Goal: Task Accomplishment & Management: Complete application form

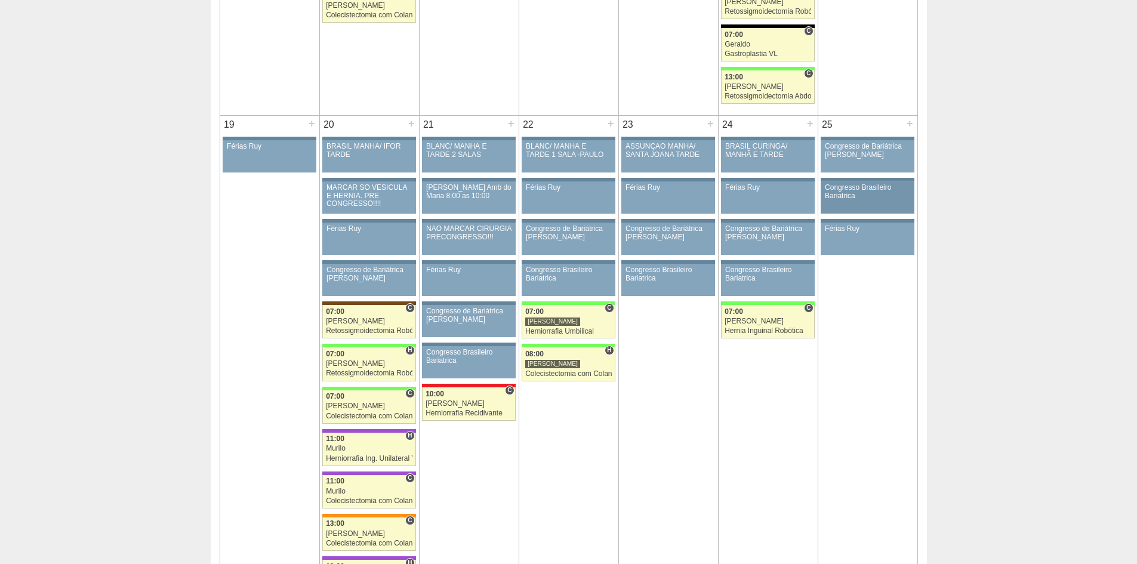
scroll to position [1242, 0]
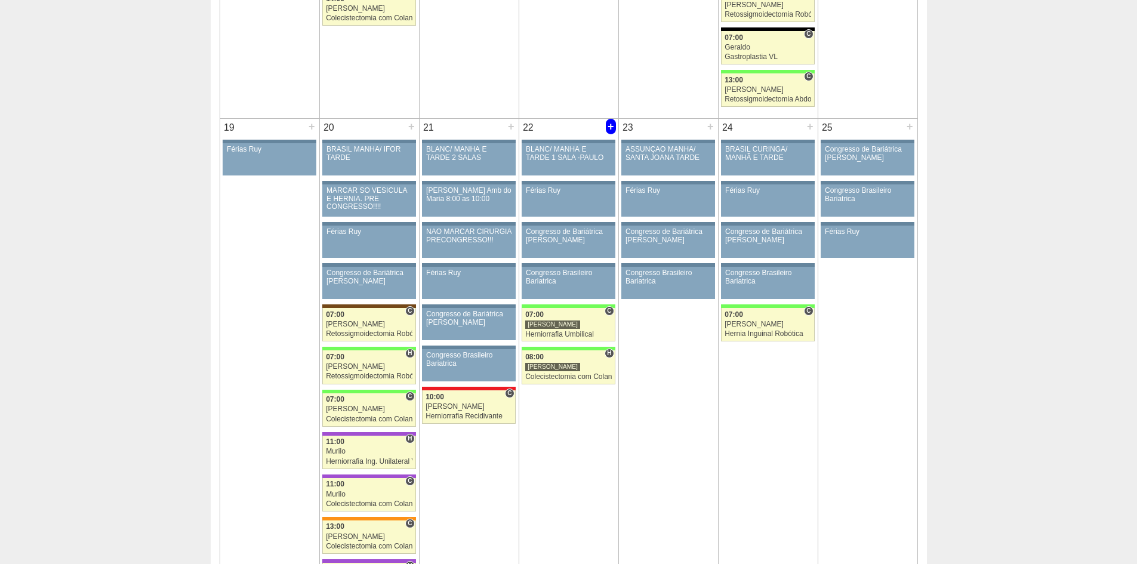
click at [612, 124] on div "+" at bounding box center [611, 127] width 10 height 16
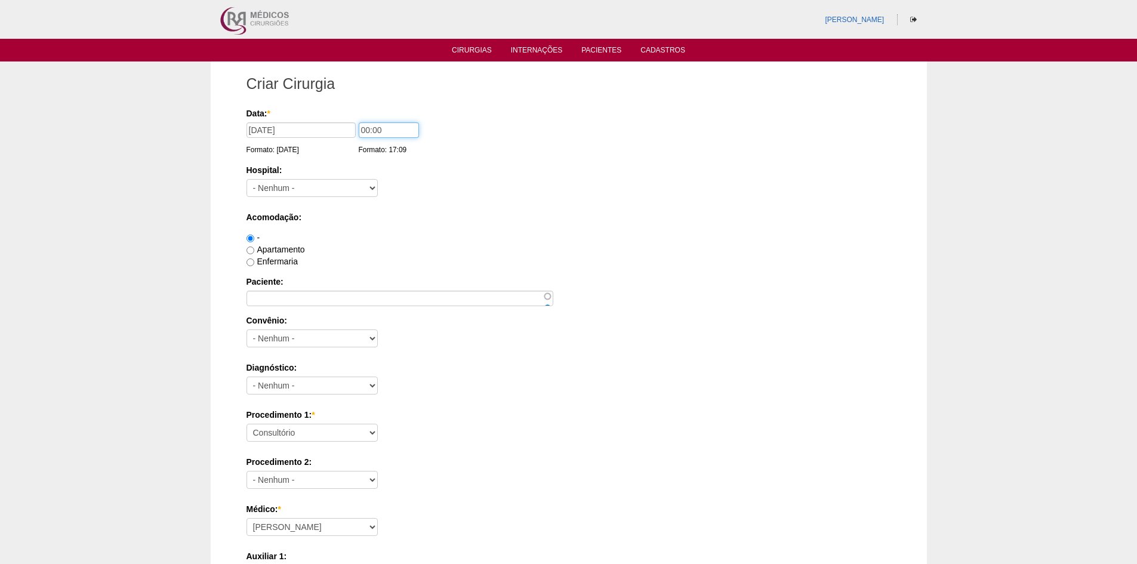
drag, startPoint x: 365, startPoint y: 131, endPoint x: 381, endPoint y: 137, distance: 16.8
click at [359, 128] on input "00:00" at bounding box center [389, 130] width 60 height 16
type input "10:00"
click at [351, 190] on select "- Nenhum - 9 de Julho Albert Einstein Alvorada América Assunção Bartira Benefic…" at bounding box center [311, 188] width 131 height 18
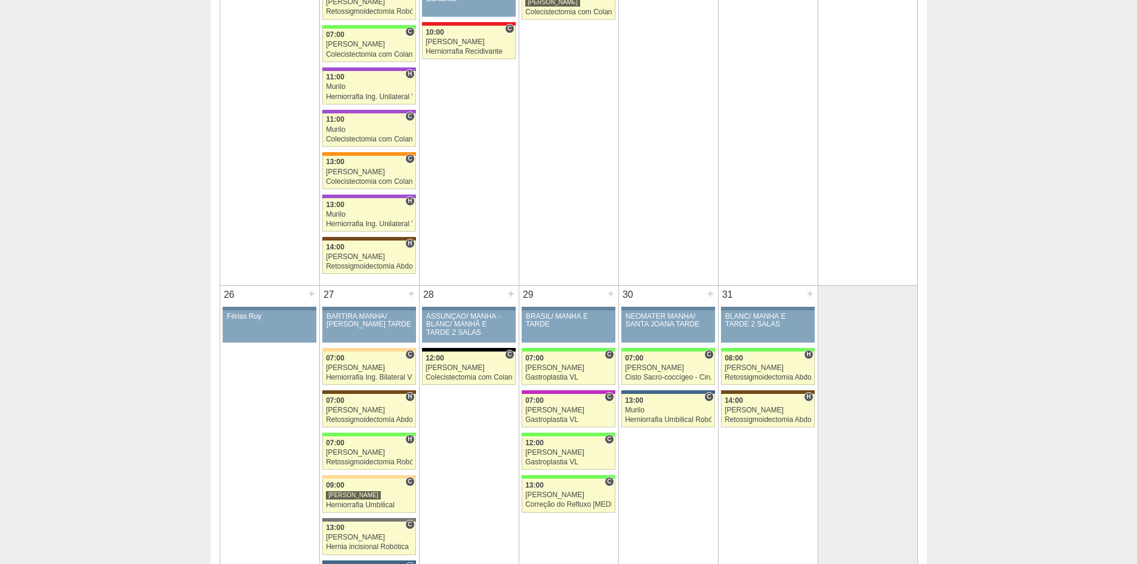
scroll to position [1660, 0]
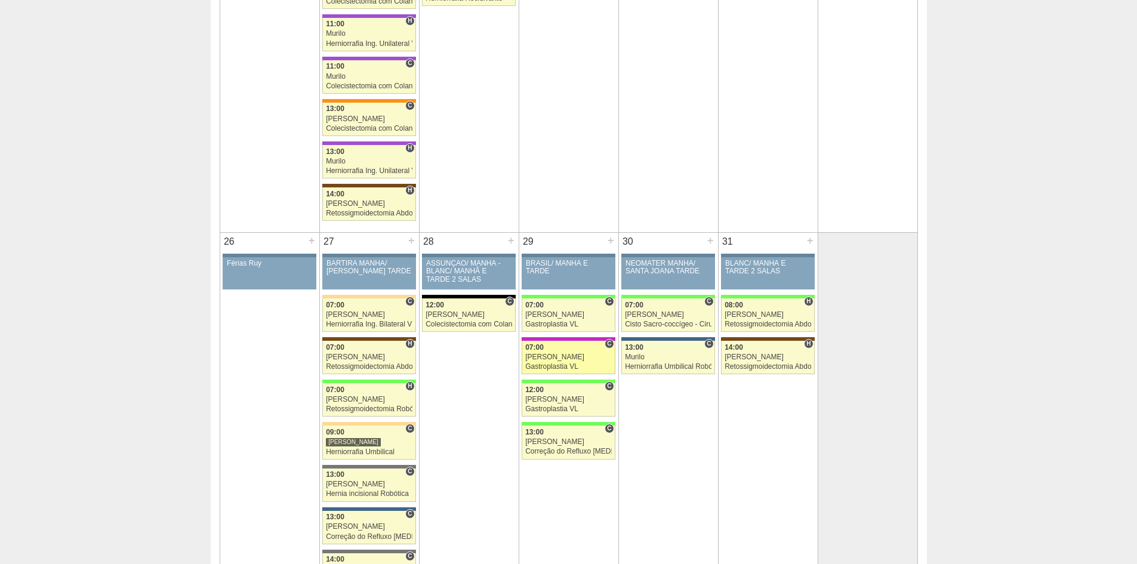
click at [560, 358] on div "[PERSON_NAME]" at bounding box center [568, 357] width 87 height 8
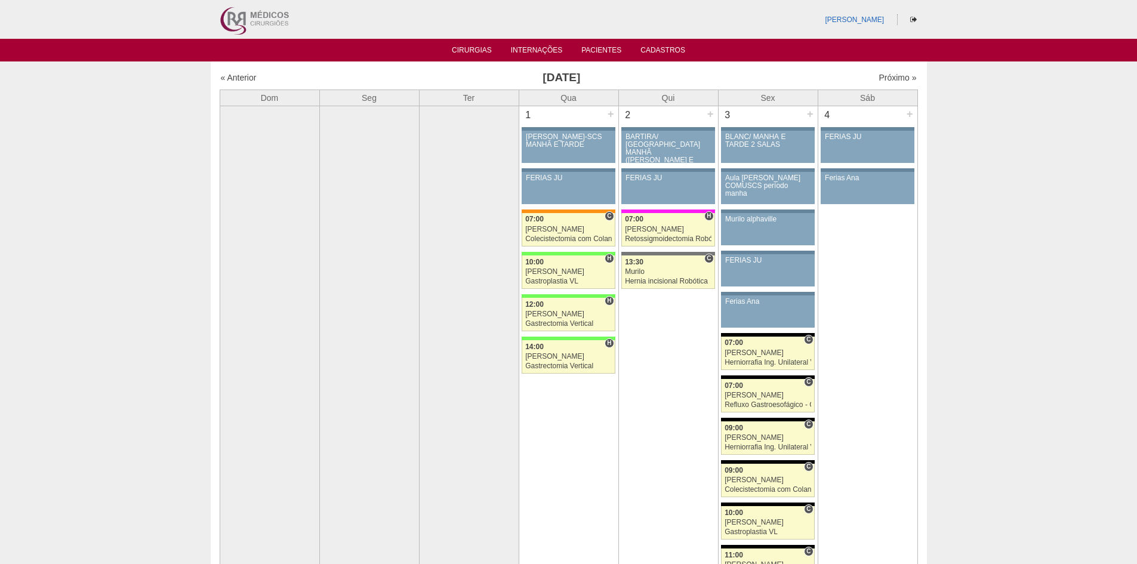
scroll to position [1660, 0]
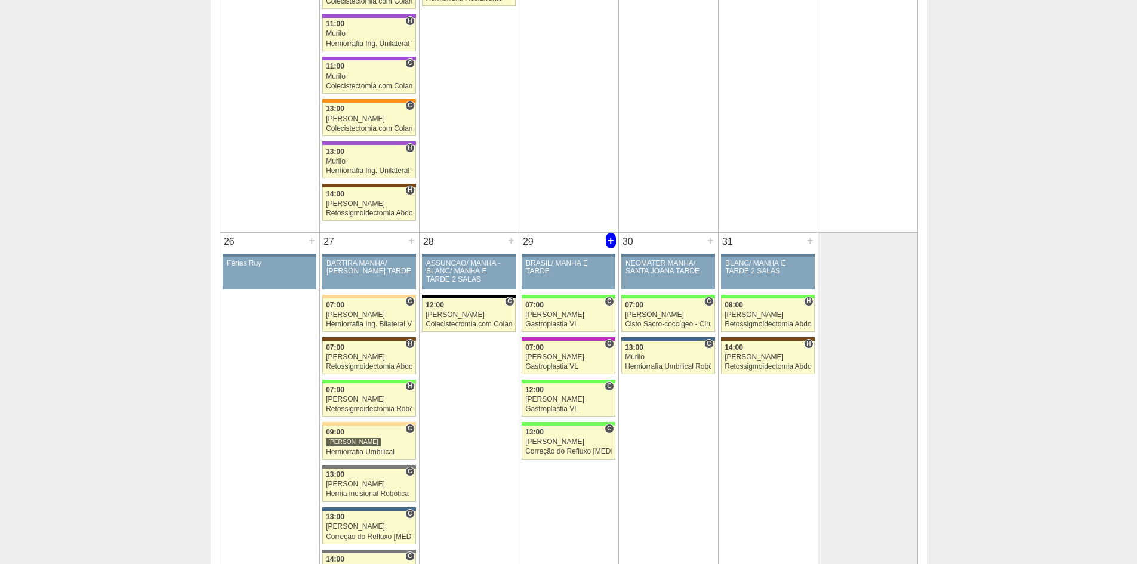
click at [612, 240] on div "+" at bounding box center [611, 241] width 10 height 16
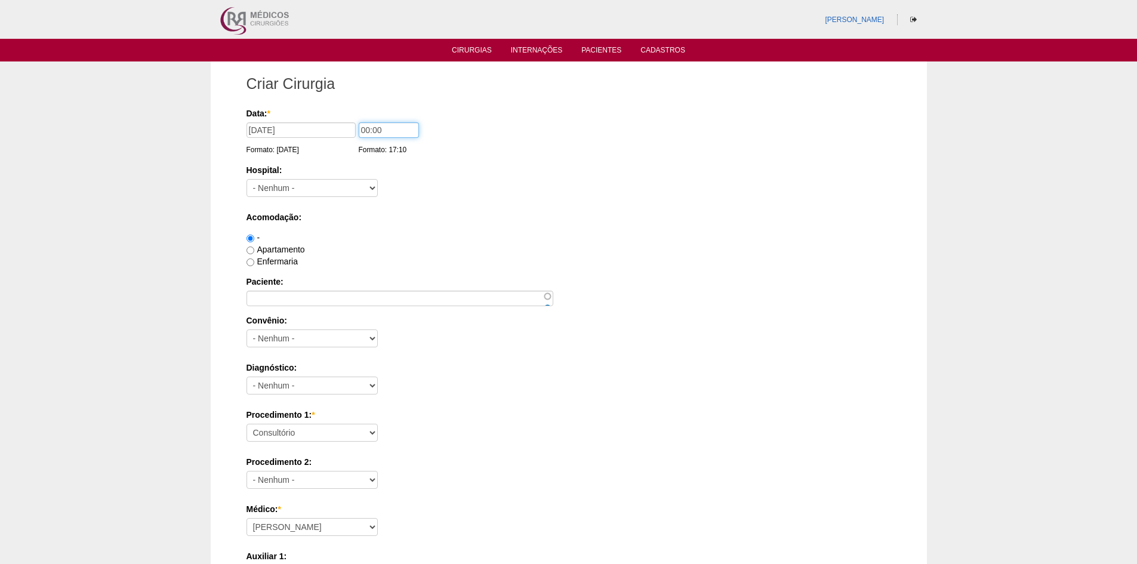
click at [366, 128] on input "00:00" at bounding box center [389, 130] width 60 height 16
type input "09:00"
click at [342, 187] on select "- Nenhum - 9 de Julho Albert Einstein Alvorada América Assunção Bartira Benefic…" at bounding box center [311, 188] width 131 height 18
select select "8"
click at [246, 179] on select "- Nenhum - 9 de Julho Albert Einstein Alvorada América Assunção Bartira Benefic…" at bounding box center [311, 188] width 131 height 18
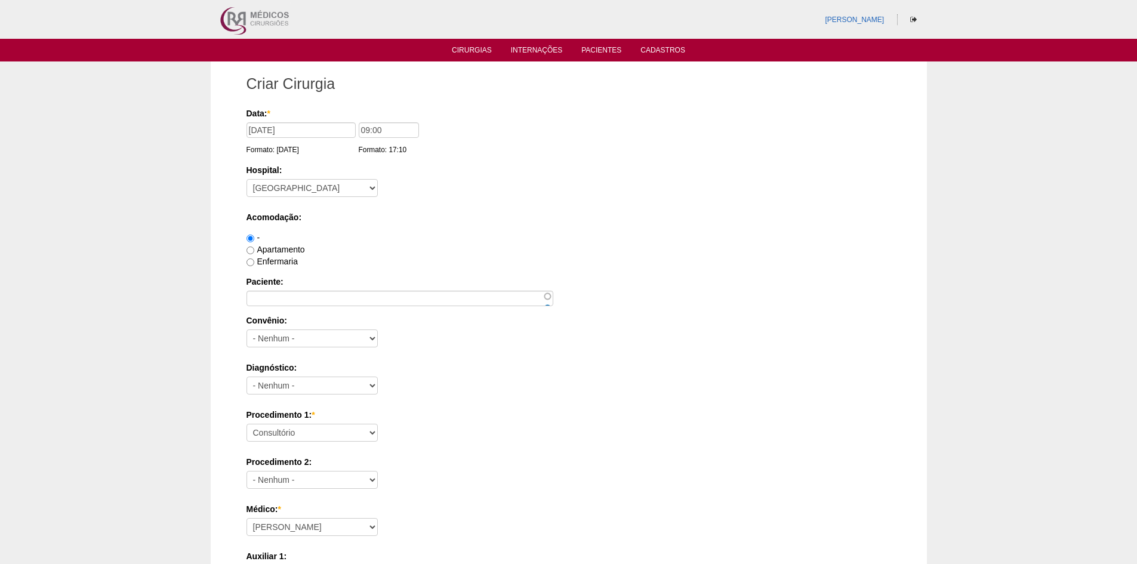
click at [285, 247] on label "Apartamento" at bounding box center [275, 250] width 58 height 10
click at [254, 247] on input "Apartamento" at bounding box center [250, 250] width 8 height 8
radio input "true"
click at [281, 260] on label "Enfermaria" at bounding box center [271, 262] width 51 height 10
click at [254, 260] on input "Enfermaria" at bounding box center [250, 262] width 8 height 8
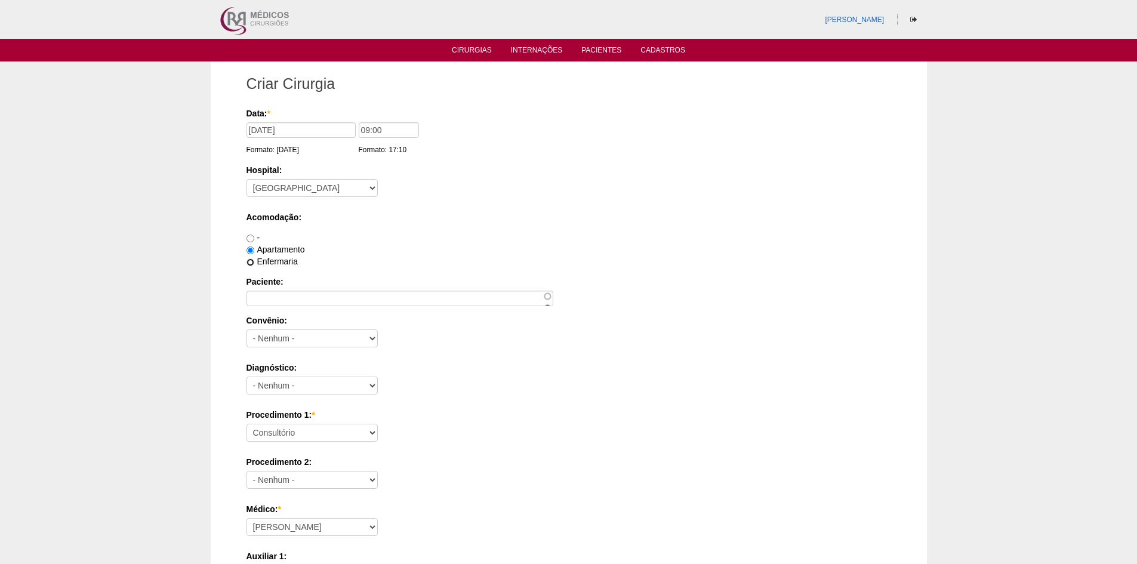
radio input "true"
click at [277, 245] on label "Apartamento" at bounding box center [275, 250] width 58 height 10
click at [254, 246] on input "Apartamento" at bounding box center [250, 250] width 8 height 8
radio input "true"
click at [286, 300] on input "Paciente:" at bounding box center [399, 299] width 307 height 16
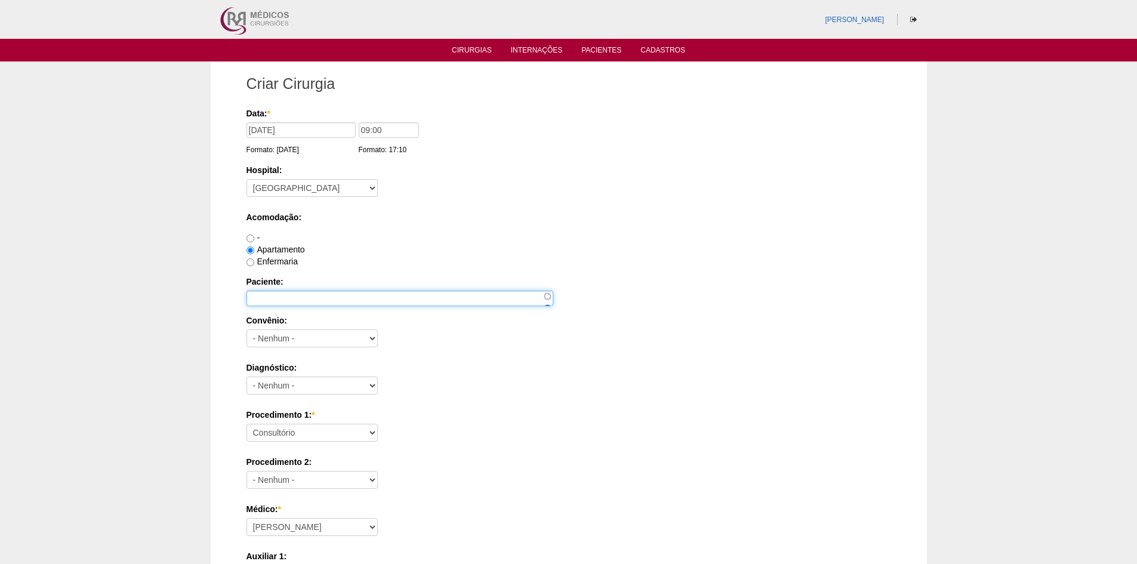
paste input "VANESSA PRADO ROMANO"
type input "VANESSA PRADO ROMANO"
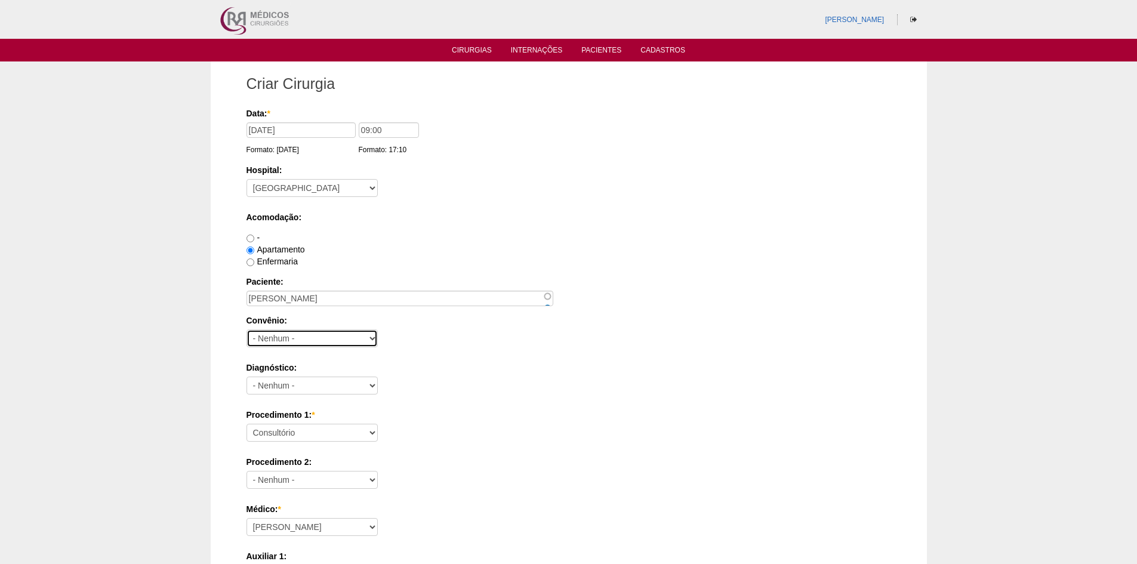
click at [316, 334] on select "- Nenhum - Abet Afresp Allianz Amil Blue Life Caasp Cabesp Caixa de Pensões Car…" at bounding box center [311, 338] width 131 height 18
select select "26"
click at [246, 329] on select "- Nenhum - Abet Afresp Allianz Amil Blue Life Caasp Cabesp Caixa de Pensões Car…" at bounding box center [311, 338] width 131 height 18
click at [302, 383] on select "- Nenhum - Abdome Agudo Abscesso Hepático Abscesso Perianal Abscesso Peritoneal…" at bounding box center [311, 385] width 131 height 18
select select "12"
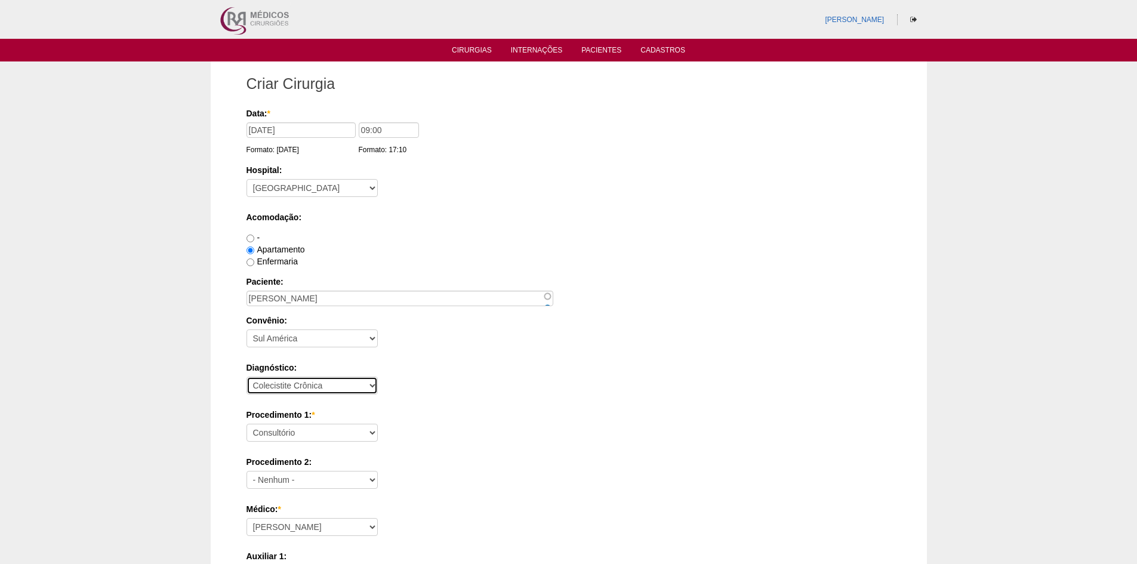
click at [246, 376] on select "- Nenhum - Abdome Agudo Abscesso Hepático Abscesso Perianal Abscesso Peritoneal…" at bounding box center [311, 385] width 131 height 18
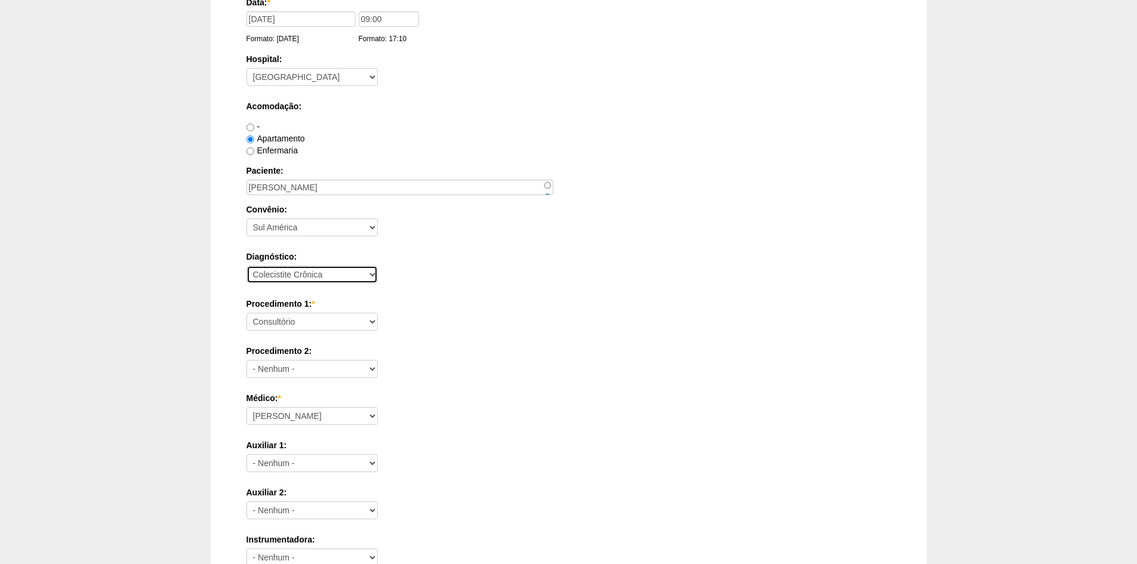
scroll to position [119, 0]
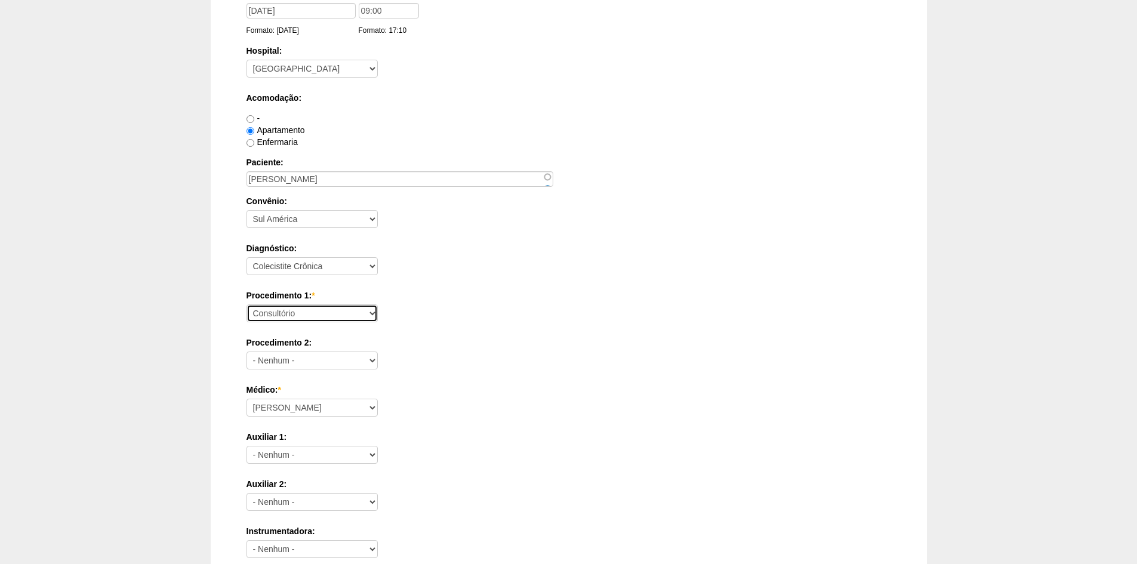
click at [342, 308] on select "Consultório Abscesso Hepático - Drenagem Abscesso perianal Amputação Abdômino P…" at bounding box center [311, 313] width 131 height 18
select select "3735"
click at [246, 304] on select "Consultório Abscesso Hepático - Drenagem Abscesso perianal Amputação Abdômino P…" at bounding box center [311, 313] width 131 height 18
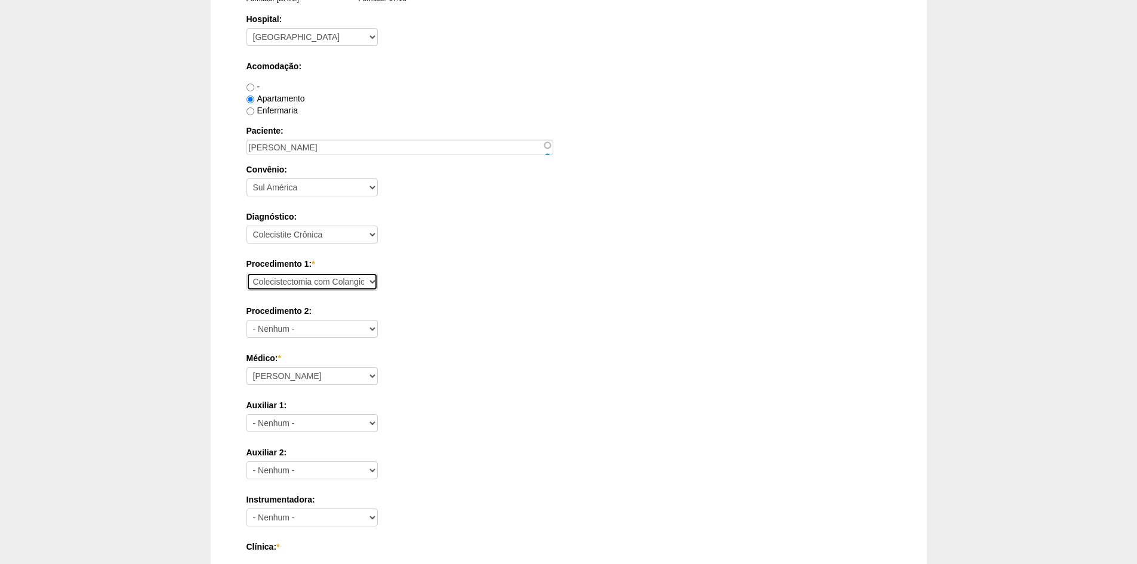
scroll to position [358, 0]
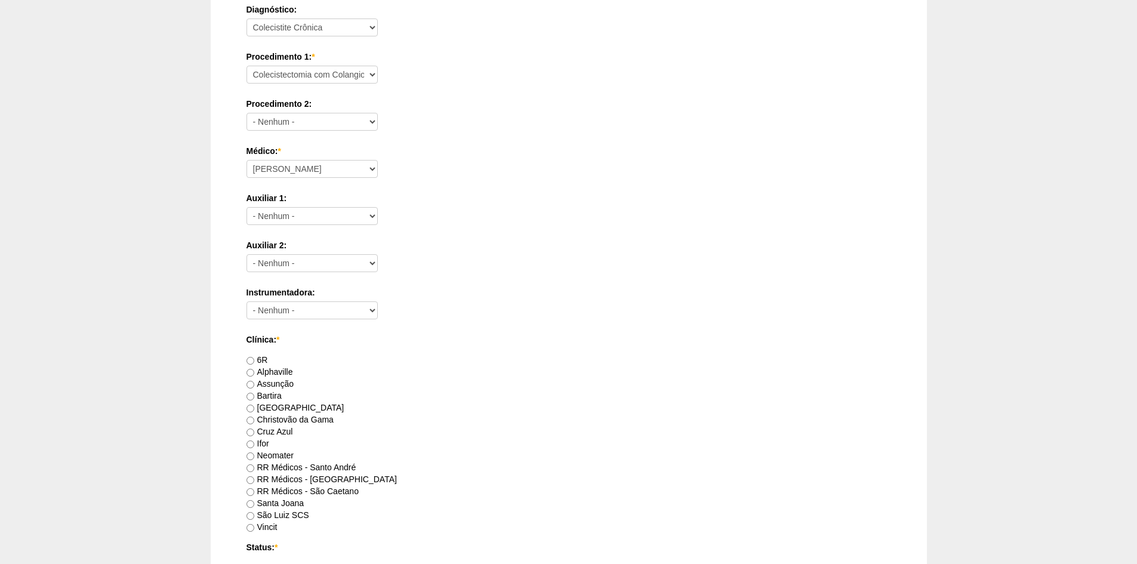
click at [273, 405] on label "[GEOGRAPHIC_DATA]" at bounding box center [295, 408] width 98 height 10
click at [254, 405] on input "[GEOGRAPHIC_DATA]" at bounding box center [250, 409] width 8 height 8
radio input "true"
click at [302, 492] on label "RR Médicos - São Caetano" at bounding box center [302, 491] width 112 height 10
click at [254, 492] on input "RR Médicos - São Caetano" at bounding box center [250, 492] width 8 height 8
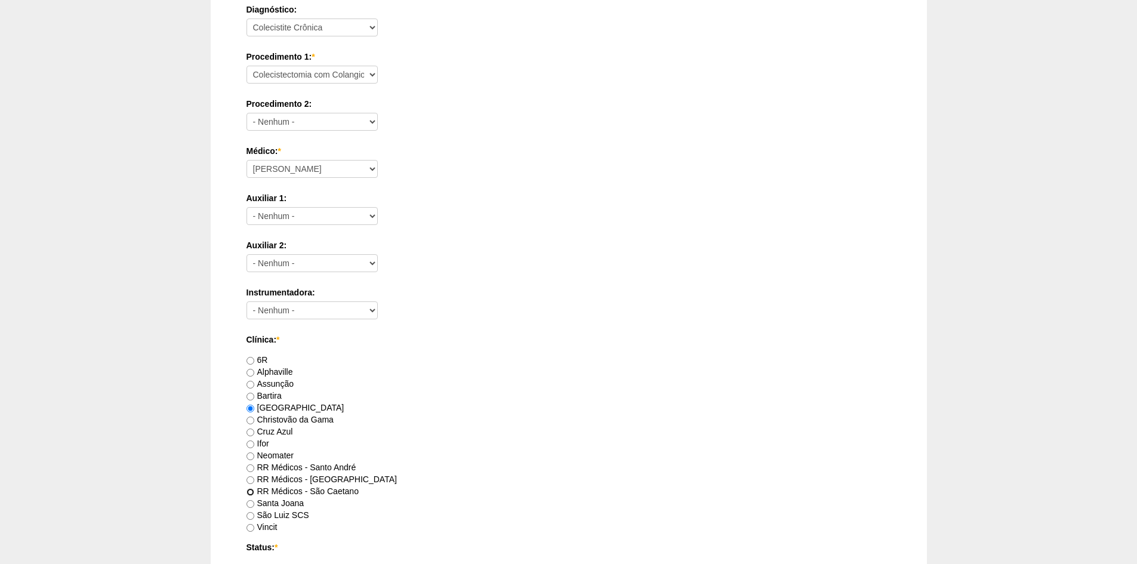
radio input "true"
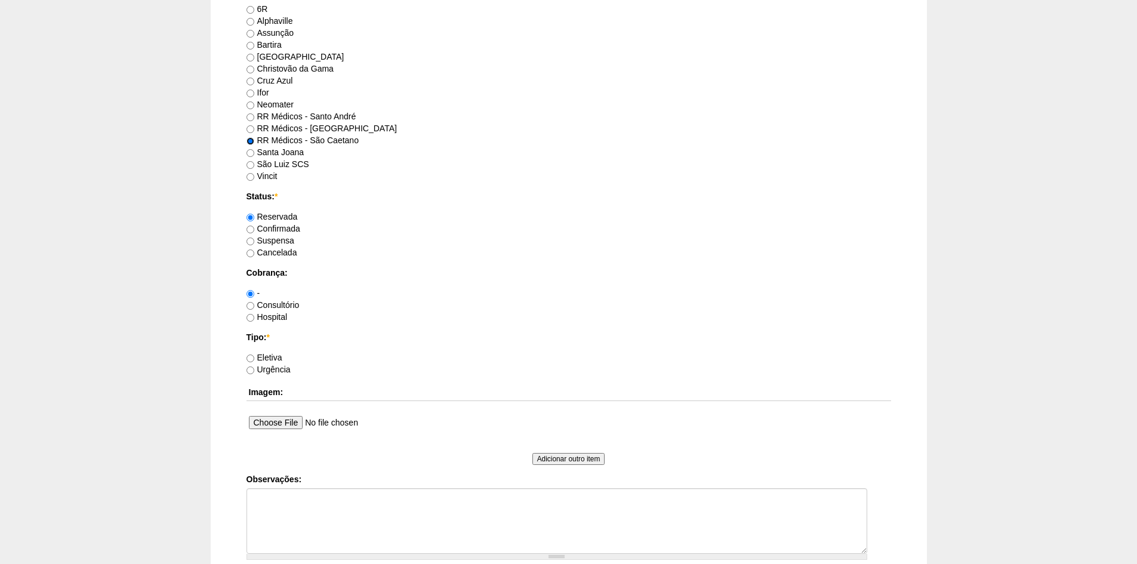
scroll to position [716, 0]
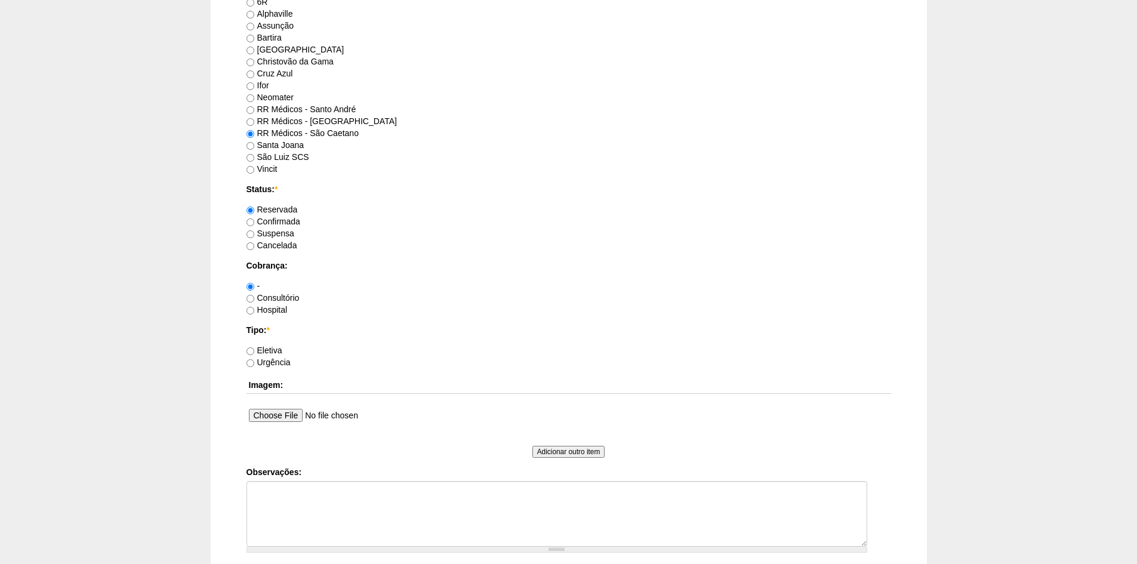
click at [277, 296] on label "Consultório" at bounding box center [272, 298] width 53 height 10
click at [254, 296] on input "Consultório" at bounding box center [250, 299] width 8 height 8
radio input "true"
click at [266, 347] on label "Eletiva" at bounding box center [264, 350] width 36 height 10
click at [254, 347] on input "Eletiva" at bounding box center [250, 351] width 8 height 8
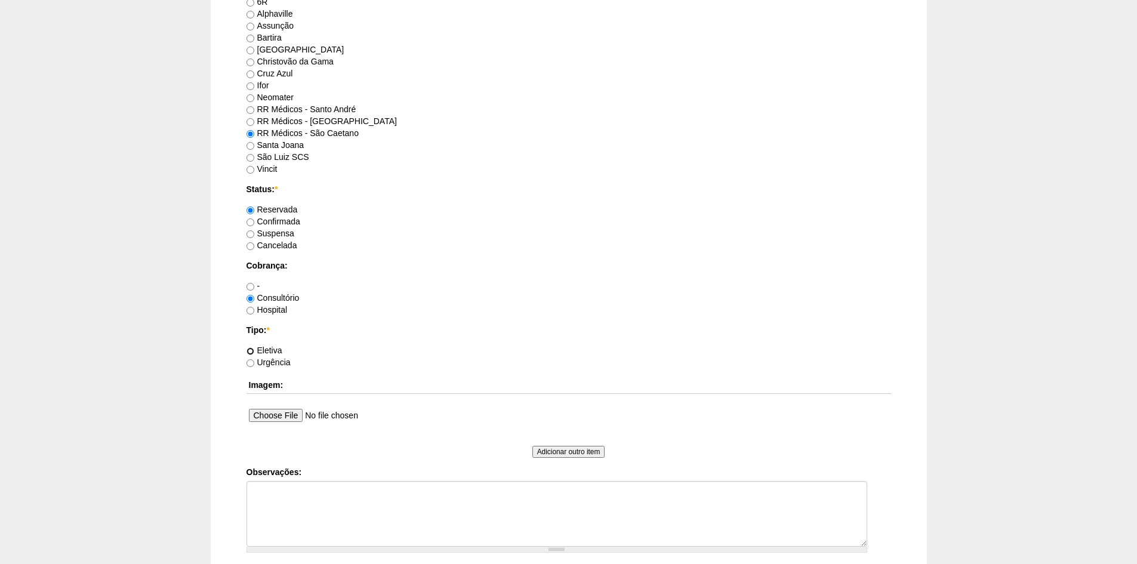
radio input "true"
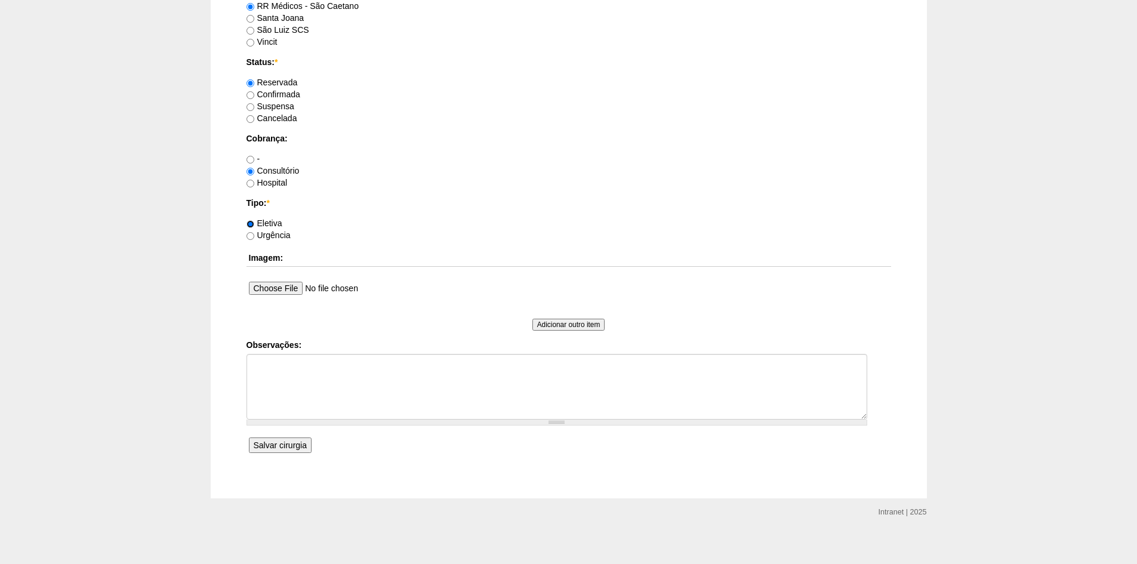
scroll to position [850, 0]
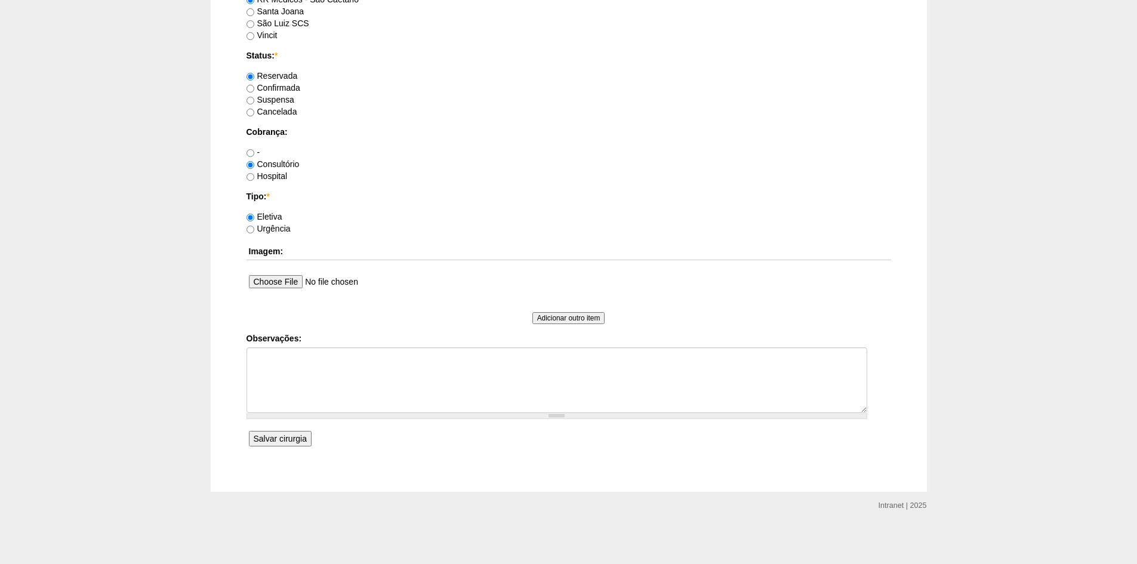
drag, startPoint x: 277, startPoint y: 441, endPoint x: 273, endPoint y: 401, distance: 40.2
click at [277, 440] on input "Salvar cirurgia" at bounding box center [280, 439] width 63 height 16
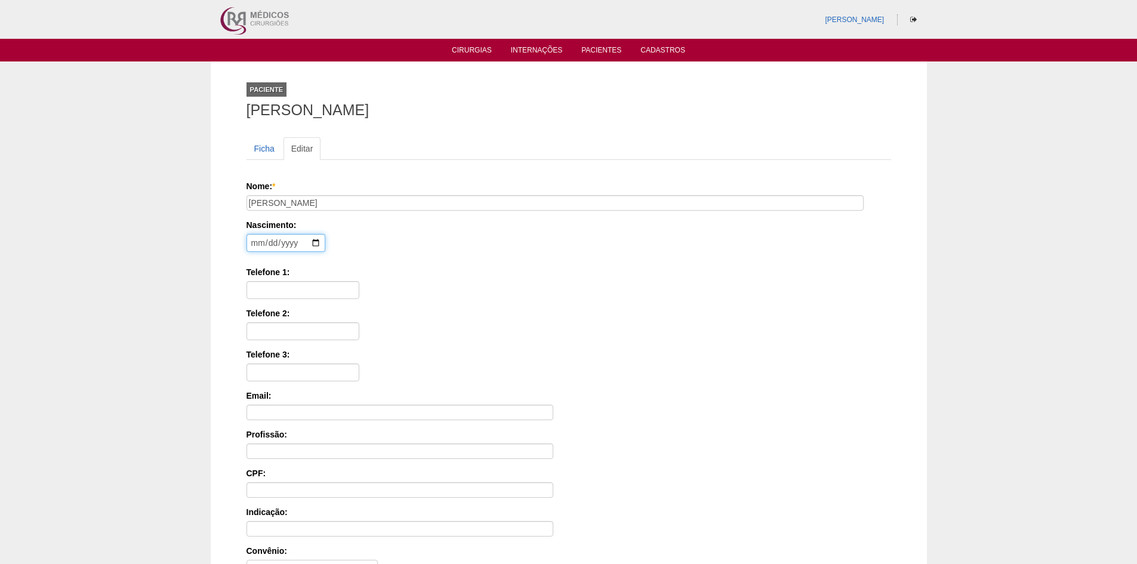
drag, startPoint x: 254, startPoint y: 242, endPoint x: 266, endPoint y: 259, distance: 20.7
click at [255, 242] on input "date" at bounding box center [285, 243] width 79 height 18
type input "[DATE]"
click at [276, 293] on input "Telefone 1:" at bounding box center [302, 290] width 113 height 18
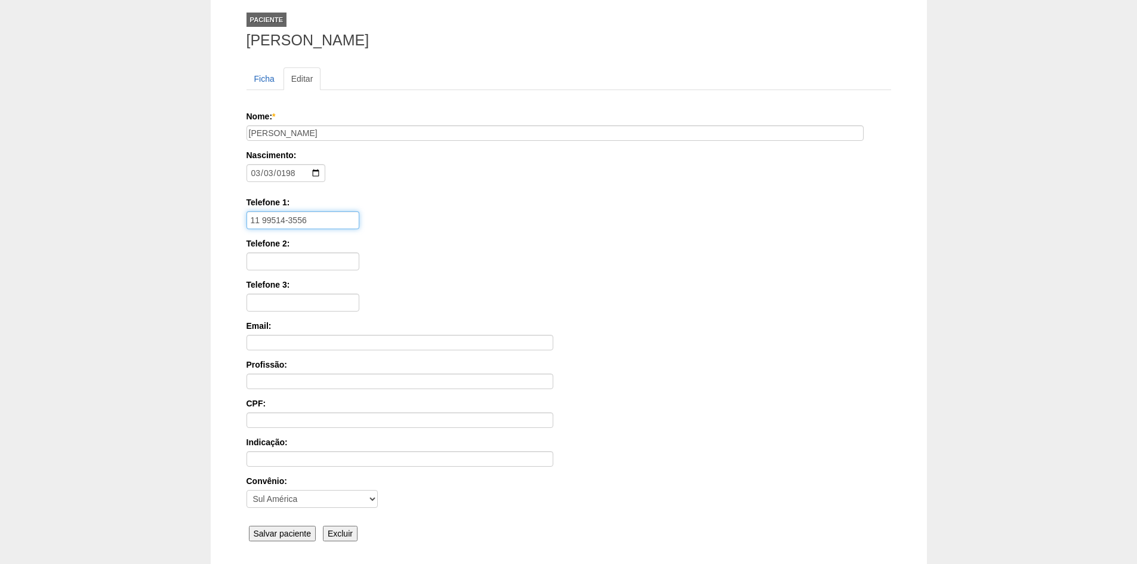
scroll to position [165, 0]
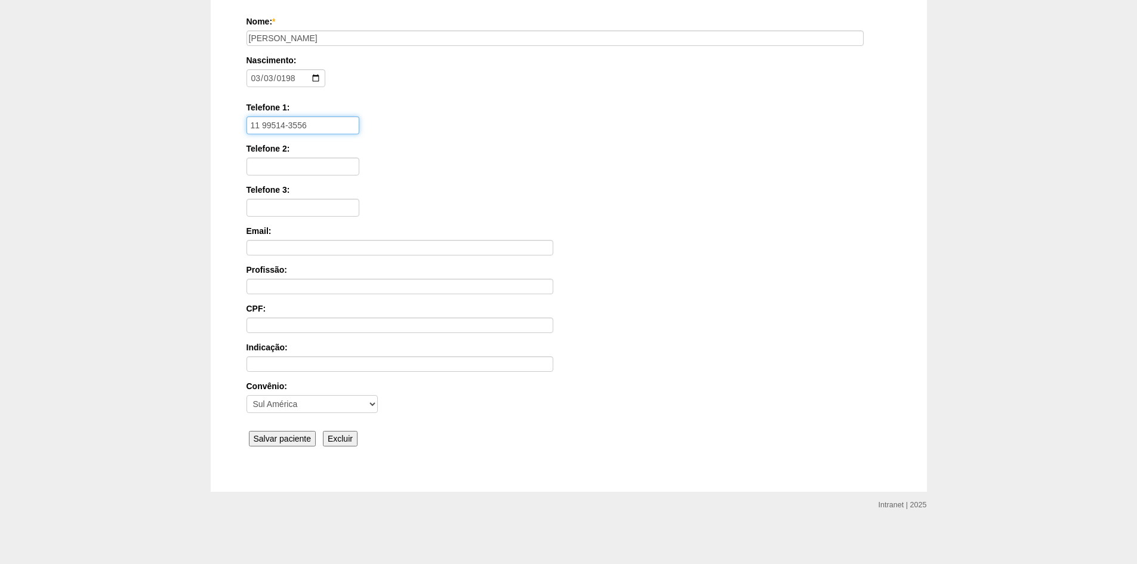
type input "11 99514-3556"
click at [266, 437] on input "Salvar paciente" at bounding box center [282, 439] width 67 height 16
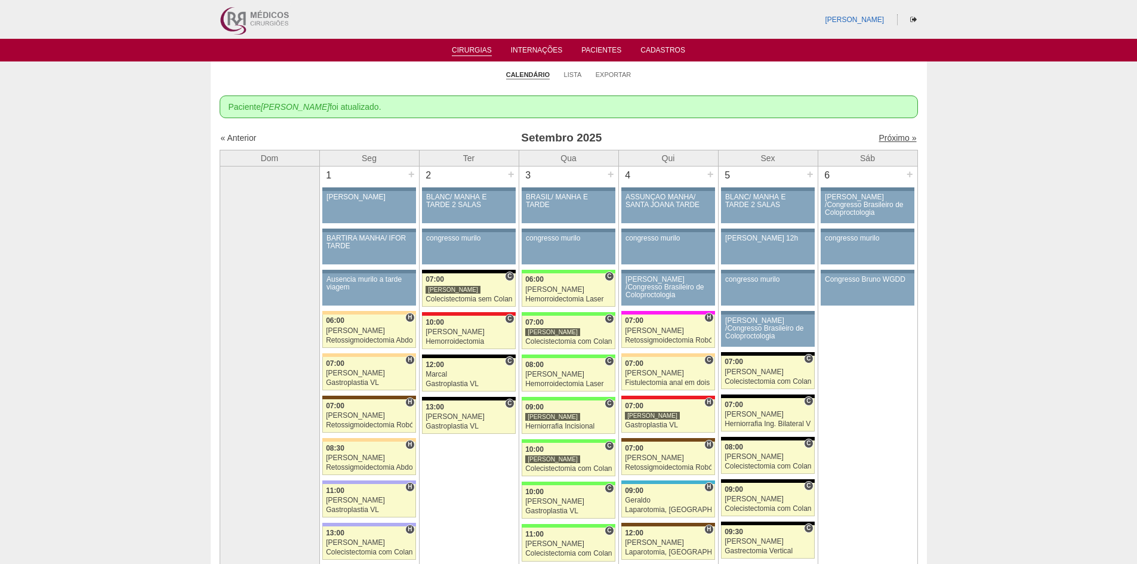
click at [878, 136] on link "Próximo »" at bounding box center [897, 138] width 38 height 10
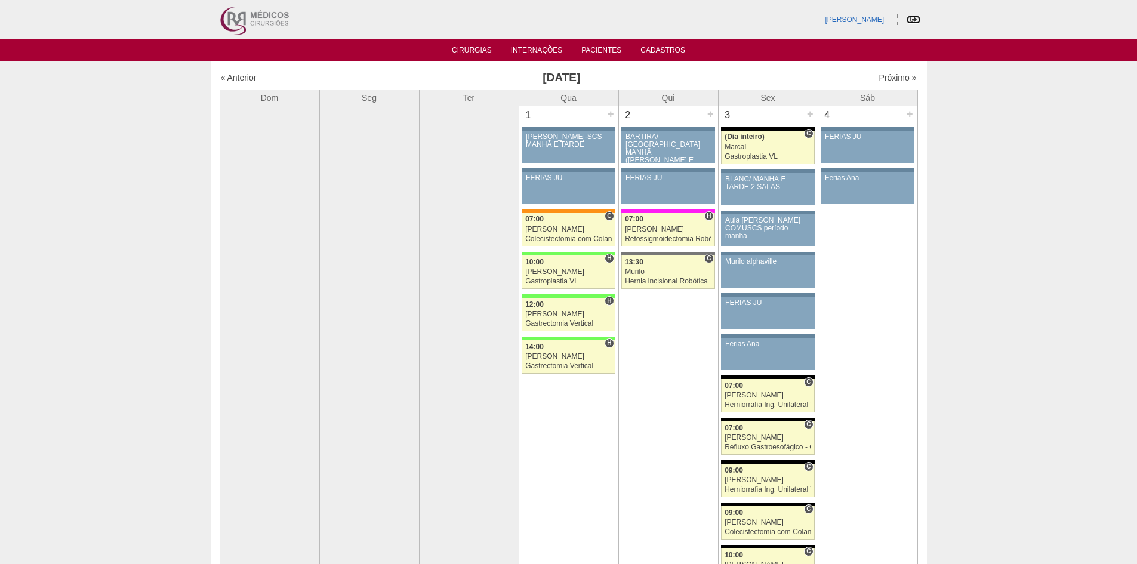
click at [912, 16] on icon at bounding box center [913, 19] width 7 height 7
